Goal: Communication & Community: Answer question/provide support

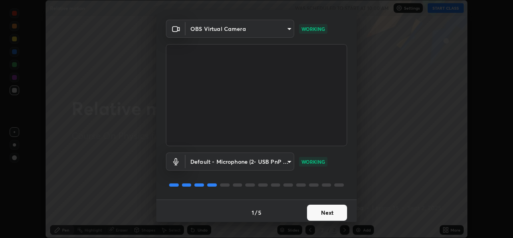
scroll to position [25, 0]
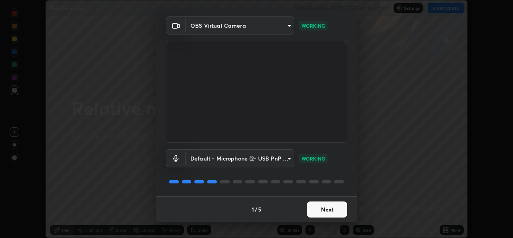
click at [325, 211] on button "Next" at bounding box center [327, 209] width 40 height 16
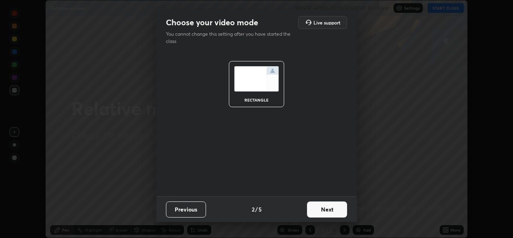
scroll to position [0, 0]
click at [323, 212] on button "Next" at bounding box center [327, 209] width 40 height 16
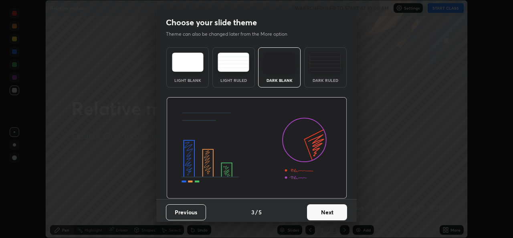
click at [323, 212] on button "Next" at bounding box center [327, 212] width 40 height 16
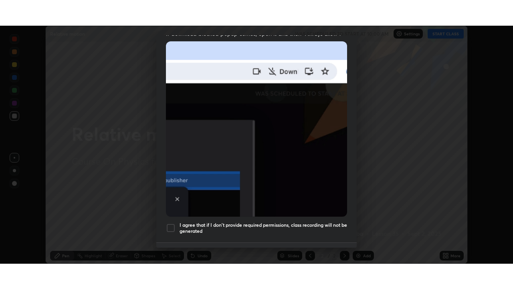
scroll to position [189, 0]
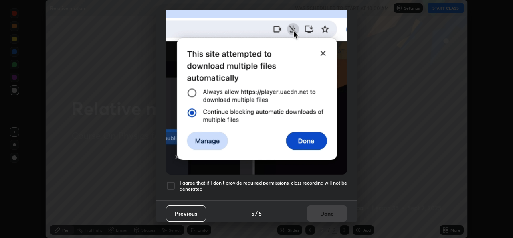
click at [173, 181] on div at bounding box center [171, 186] width 10 height 10
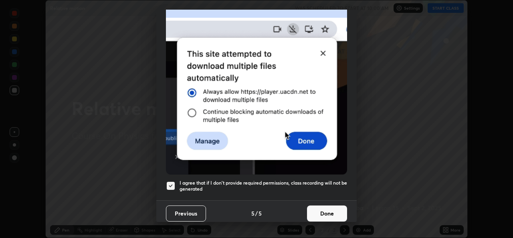
click at [319, 206] on button "Done" at bounding box center [327, 213] width 40 height 16
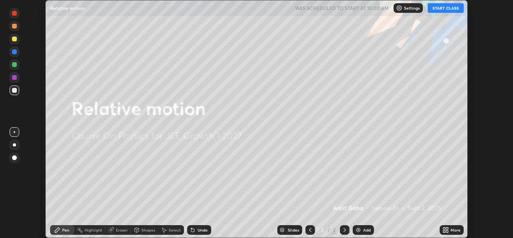
click at [445, 9] on button "START CLASS" at bounding box center [446, 8] width 36 height 10
click at [359, 228] on img at bounding box center [358, 229] width 6 height 6
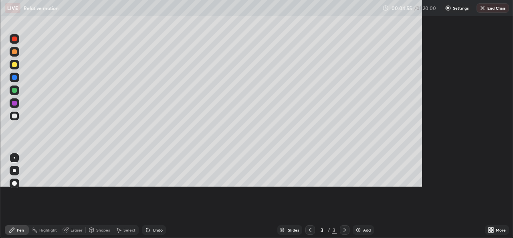
scroll to position [289, 513]
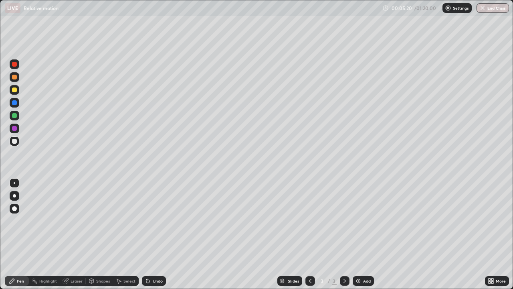
click at [13, 89] on div at bounding box center [14, 89] width 5 height 5
click at [149, 237] on icon at bounding box center [148, 280] width 6 height 6
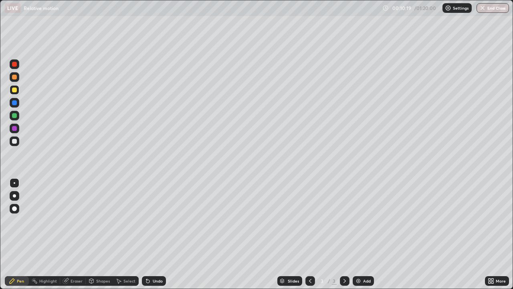
click at [149, 237] on icon at bounding box center [148, 280] width 6 height 6
click at [153, 237] on div "Undo" at bounding box center [158, 281] width 10 height 4
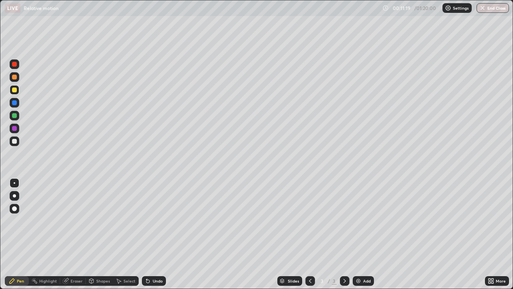
click at [14, 141] on div at bounding box center [14, 141] width 5 height 5
click at [153, 237] on div "Undo" at bounding box center [158, 281] width 10 height 4
click at [151, 237] on div "Undo" at bounding box center [154, 281] width 24 height 10
click at [149, 237] on icon at bounding box center [148, 280] width 6 height 6
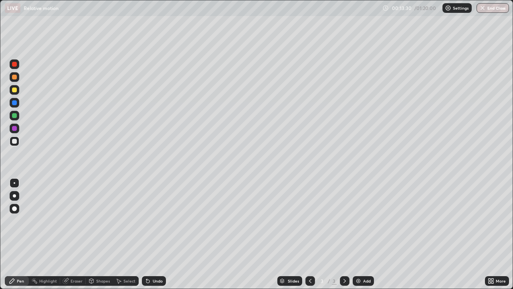
click at [147, 237] on icon at bounding box center [147, 280] width 3 height 3
click at [14, 89] on div at bounding box center [14, 89] width 5 height 5
click at [150, 237] on div "Undo" at bounding box center [154, 281] width 24 height 10
click at [149, 237] on icon at bounding box center [148, 280] width 6 height 6
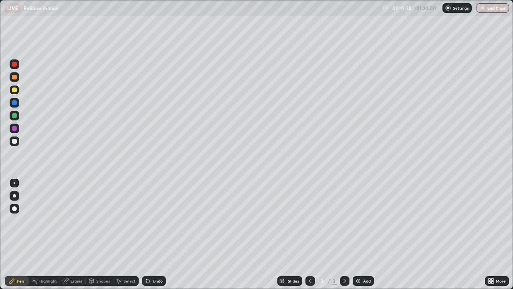
click at [149, 237] on icon at bounding box center [148, 280] width 6 height 6
click at [156, 237] on div "Undo" at bounding box center [158, 281] width 10 height 4
click at [153, 237] on div "Undo" at bounding box center [158, 281] width 10 height 4
click at [149, 237] on icon at bounding box center [148, 280] width 6 height 6
click at [150, 237] on div "Undo" at bounding box center [154, 281] width 24 height 10
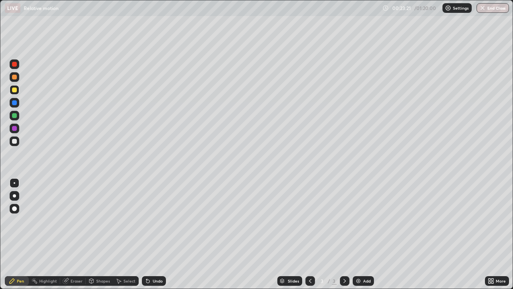
click at [151, 237] on div "Undo" at bounding box center [154, 281] width 24 height 10
click at [149, 237] on icon at bounding box center [148, 280] width 6 height 6
click at [154, 237] on div "Undo" at bounding box center [158, 281] width 10 height 4
click at [153, 237] on div "Undo" at bounding box center [158, 281] width 10 height 4
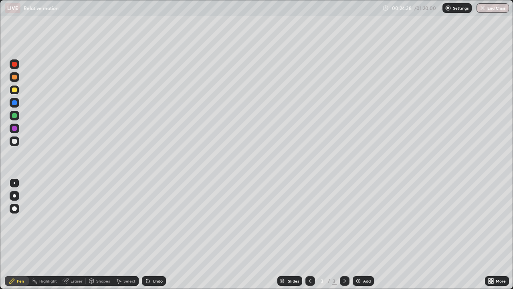
click at [153, 237] on div "Undo" at bounding box center [154, 281] width 24 height 10
click at [154, 237] on div "Undo" at bounding box center [158, 281] width 10 height 4
click at [153, 237] on div "Undo" at bounding box center [154, 281] width 24 height 10
click at [154, 237] on div "Undo" at bounding box center [154, 281] width 24 height 10
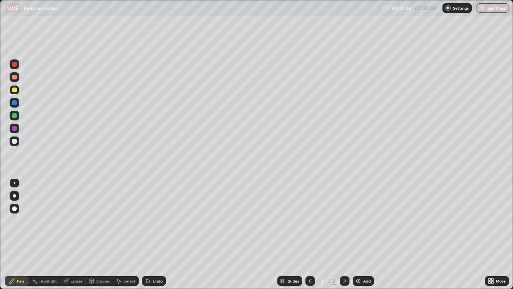
click at [154, 237] on div "Undo" at bounding box center [154, 281] width 24 height 10
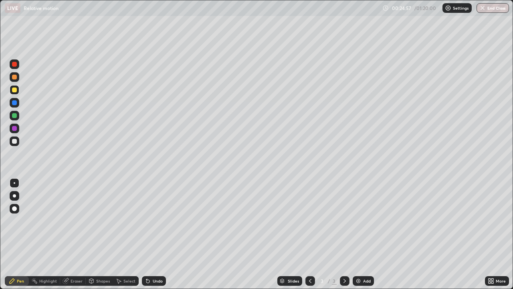
click at [154, 237] on div "Undo" at bounding box center [154, 281] width 24 height 10
click at [77, 237] on div "Eraser" at bounding box center [77, 281] width 12 height 4
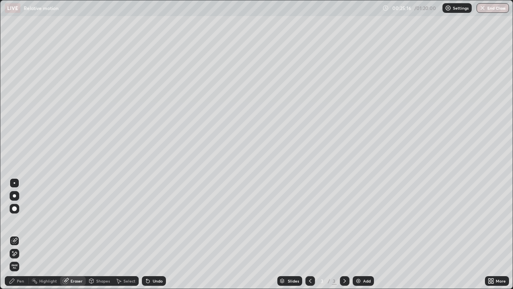
click at [20, 237] on div "Pen" at bounding box center [20, 281] width 7 height 4
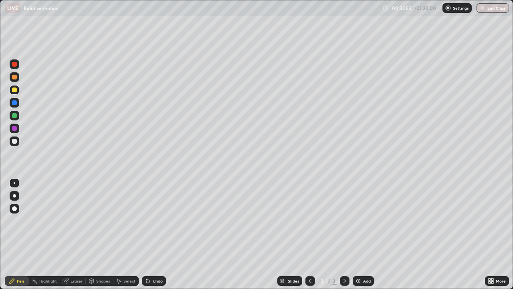
click at [362, 237] on div "Add" at bounding box center [363, 281] width 21 height 10
click at [155, 237] on div "Undo" at bounding box center [158, 281] width 10 height 4
click at [154, 237] on div "Undo" at bounding box center [158, 281] width 10 height 4
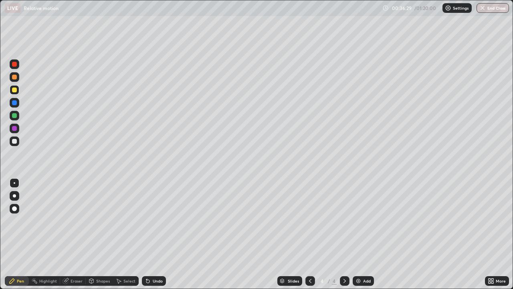
click at [153, 237] on div "Undo" at bounding box center [158, 281] width 10 height 4
click at [14, 141] on div at bounding box center [14, 141] width 5 height 5
click at [359, 237] on img at bounding box center [358, 280] width 6 height 6
click at [13, 91] on div at bounding box center [14, 89] width 5 height 5
click at [149, 237] on icon at bounding box center [148, 280] width 6 height 6
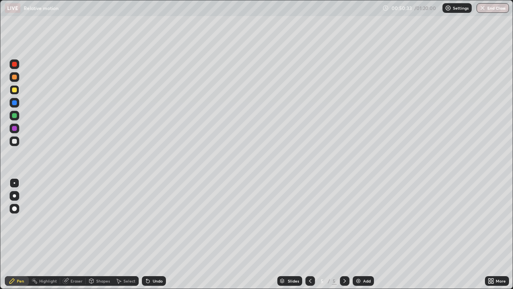
click at [151, 237] on div "Undo" at bounding box center [154, 281] width 24 height 10
click at [153, 237] on div "Undo" at bounding box center [158, 281] width 10 height 4
click at [149, 237] on icon at bounding box center [148, 280] width 6 height 6
click at [147, 237] on icon at bounding box center [147, 280] width 3 height 3
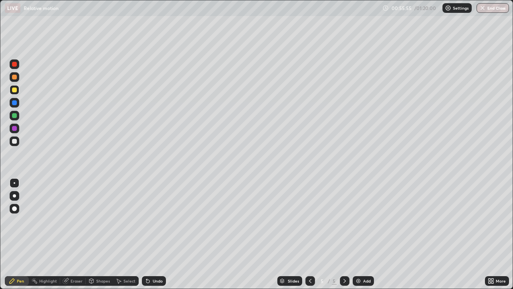
click at [153, 237] on div "Undo" at bounding box center [158, 281] width 10 height 4
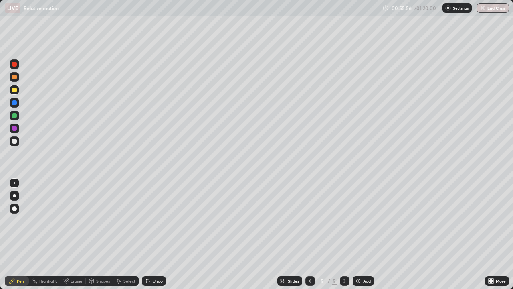
click at [153, 237] on div "Undo" at bounding box center [158, 281] width 10 height 4
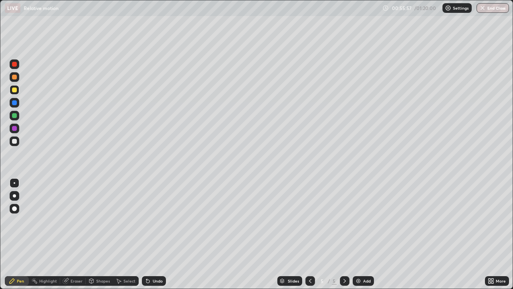
click at [153, 237] on div "Undo" at bounding box center [158, 281] width 10 height 4
click at [150, 237] on div "Undo" at bounding box center [154, 281] width 24 height 10
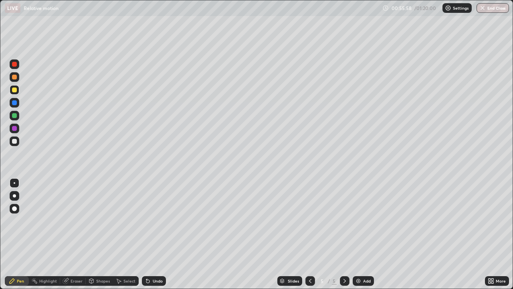
click at [149, 237] on icon at bounding box center [148, 280] width 6 height 6
click at [151, 237] on div "Undo" at bounding box center [154, 281] width 24 height 10
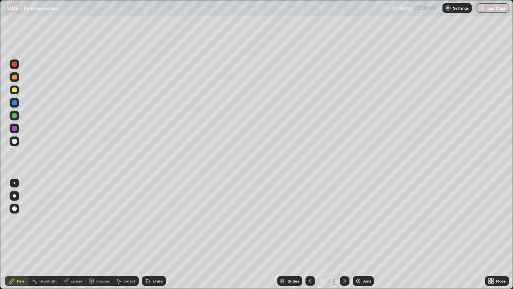
click at [151, 237] on div "Undo" at bounding box center [154, 281] width 24 height 10
click at [150, 237] on div "Undo" at bounding box center [154, 281] width 24 height 10
click at [149, 237] on icon at bounding box center [148, 280] width 6 height 6
click at [211, 237] on div "Slides 5 / 5 Add" at bounding box center [325, 281] width 319 height 16
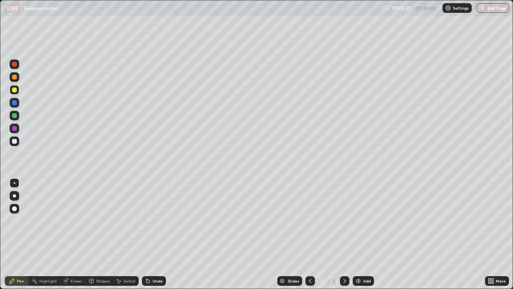
click at [362, 237] on div "Add" at bounding box center [363, 281] width 21 height 10
click at [309, 237] on icon at bounding box center [310, 280] width 6 height 6
click at [344, 237] on icon at bounding box center [344, 280] width 6 height 6
click at [497, 10] on button "End Class" at bounding box center [493, 8] width 32 height 10
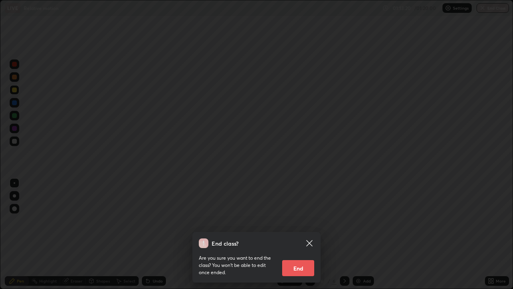
click at [301, 237] on button "End" at bounding box center [298, 268] width 32 height 16
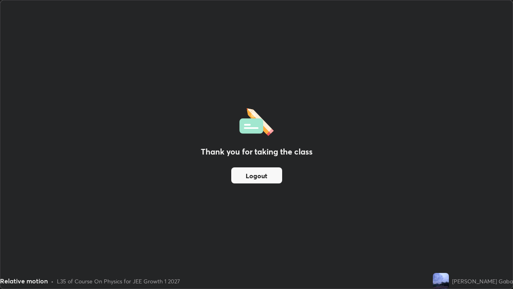
click at [261, 178] on button "Logout" at bounding box center [256, 175] width 51 height 16
click at [260, 175] on button "Logout" at bounding box center [256, 175] width 51 height 16
click at [259, 176] on button "Logout" at bounding box center [256, 175] width 51 height 16
click at [261, 178] on button "Logout" at bounding box center [256, 175] width 51 height 16
click at [262, 175] on button "Logout" at bounding box center [256, 175] width 51 height 16
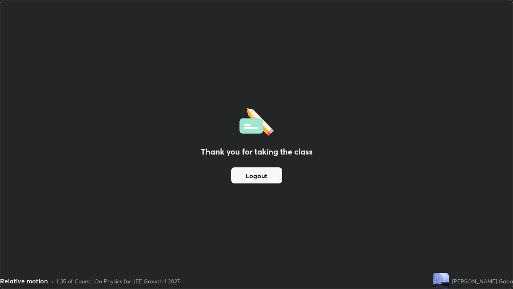
click at [253, 172] on button "Logout" at bounding box center [256, 175] width 51 height 16
click at [250, 173] on button "Logout" at bounding box center [256, 175] width 51 height 16
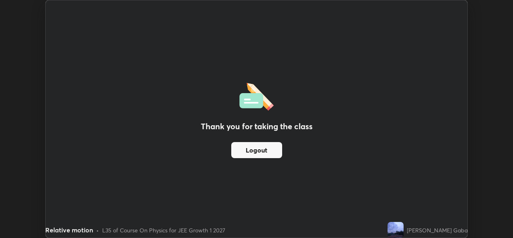
scroll to position [39841, 39565]
